Goal: Task Accomplishment & Management: Use online tool/utility

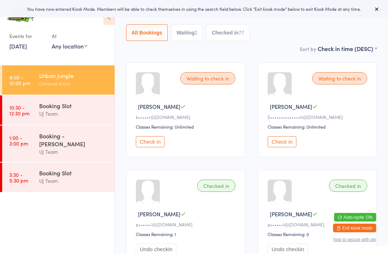
scroll to position [56, 0]
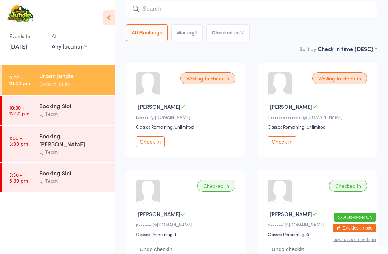
click at [319, 5] on input "search" at bounding box center [251, 9] width 251 height 17
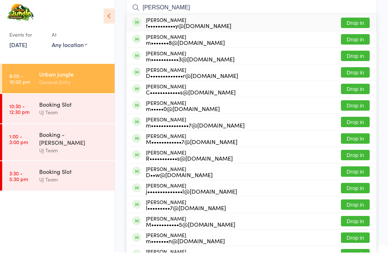
type input "[PERSON_NAME]"
click at [361, 21] on button "Drop in" at bounding box center [355, 24] width 29 height 10
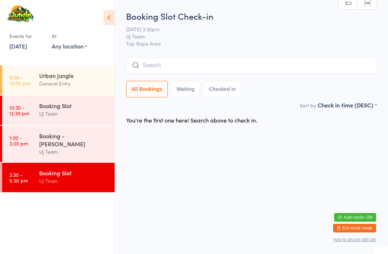
click at [75, 83] on div "General Entry" at bounding box center [73, 83] width 69 height 8
click at [51, 88] on div "Urban Jungle General Entry" at bounding box center [76, 79] width 75 height 28
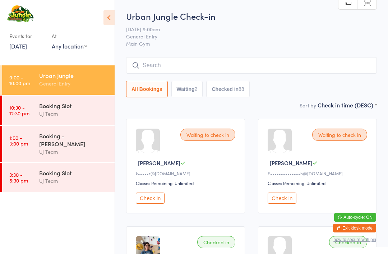
click at [333, 70] on input "search" at bounding box center [251, 65] width 251 height 17
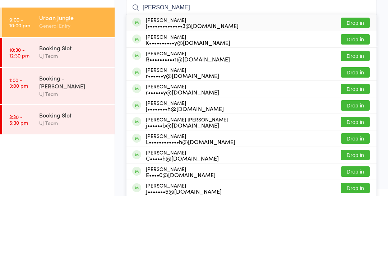
type input "[PERSON_NAME]"
click at [361, 75] on button "Drop in" at bounding box center [355, 80] width 29 height 10
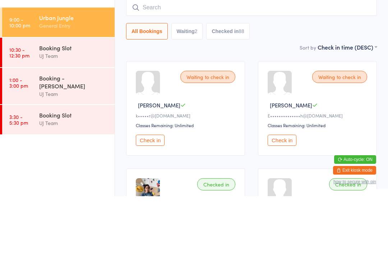
scroll to position [58, 0]
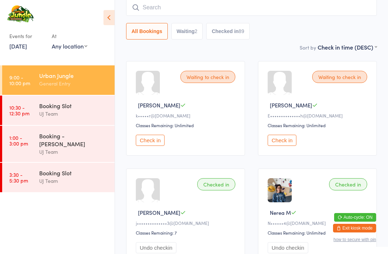
click at [298, 6] on input "search" at bounding box center [251, 7] width 251 height 17
type input "[PERSON_NAME]"
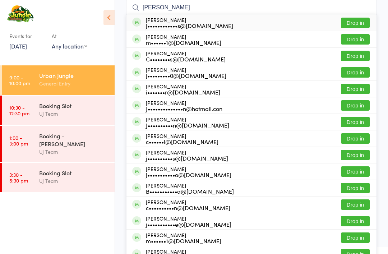
click at [361, 23] on button "Drop in" at bounding box center [355, 23] width 29 height 10
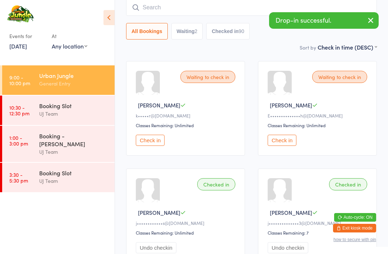
click at [164, 5] on input "search" at bounding box center [251, 7] width 251 height 17
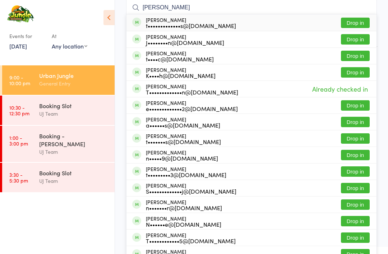
type input "[PERSON_NAME]"
click at [348, 21] on button "Drop in" at bounding box center [355, 23] width 29 height 10
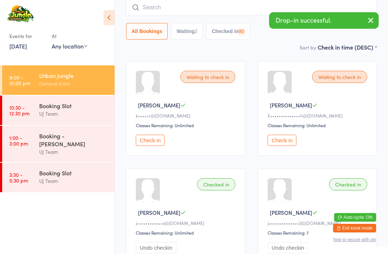
click at [224, 8] on input "search" at bounding box center [251, 7] width 251 height 17
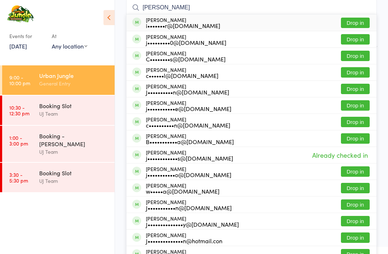
type input "J"
